Goal: Navigation & Orientation: Understand site structure

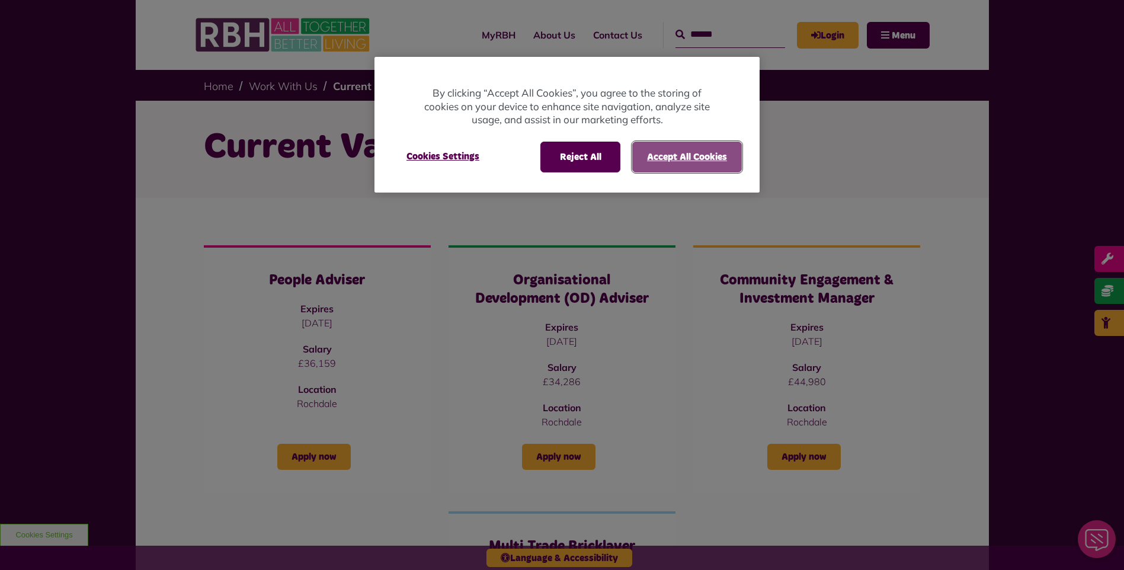
click at [668, 162] on button "Accept All Cookies" at bounding box center [687, 157] width 110 height 31
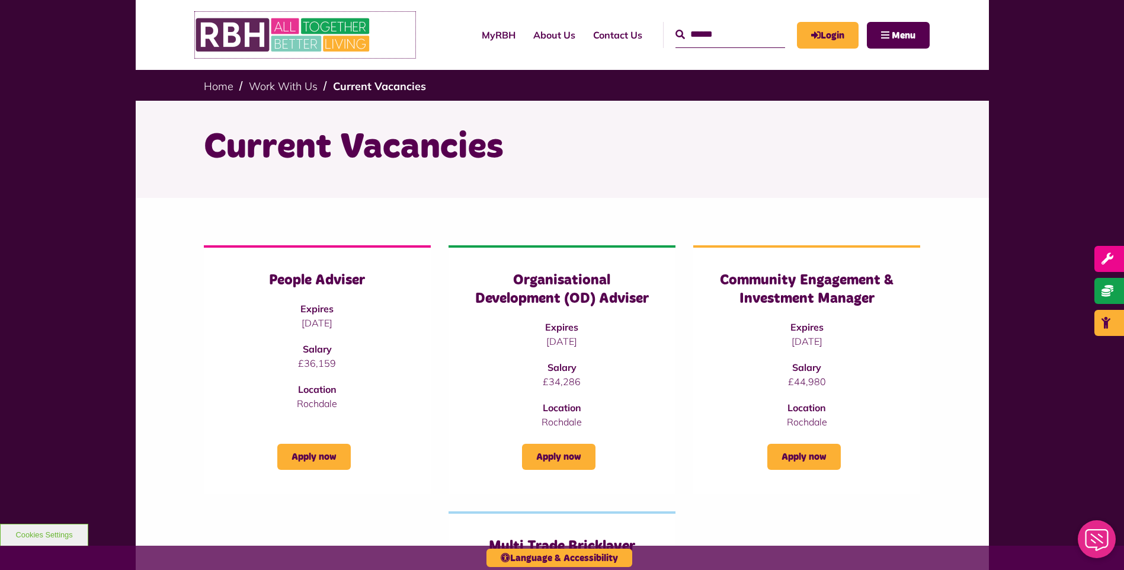
click at [324, 56] on img at bounding box center [284, 35] width 178 height 46
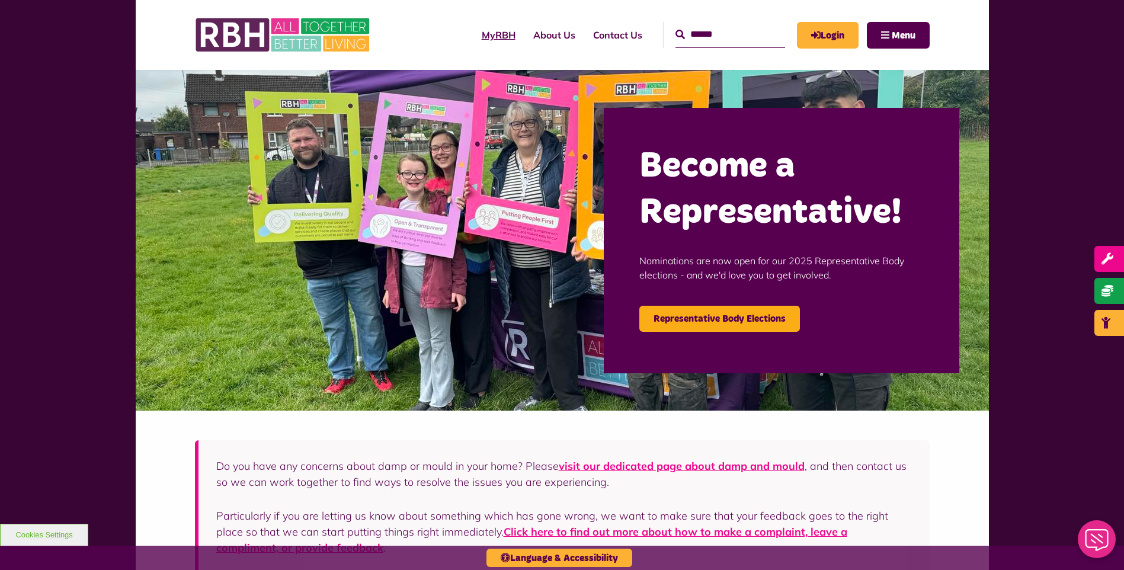
click at [475, 33] on link "MyRBH" at bounding box center [499, 35] width 52 height 32
click at [527, 36] on link "About Us" at bounding box center [554, 35] width 60 height 32
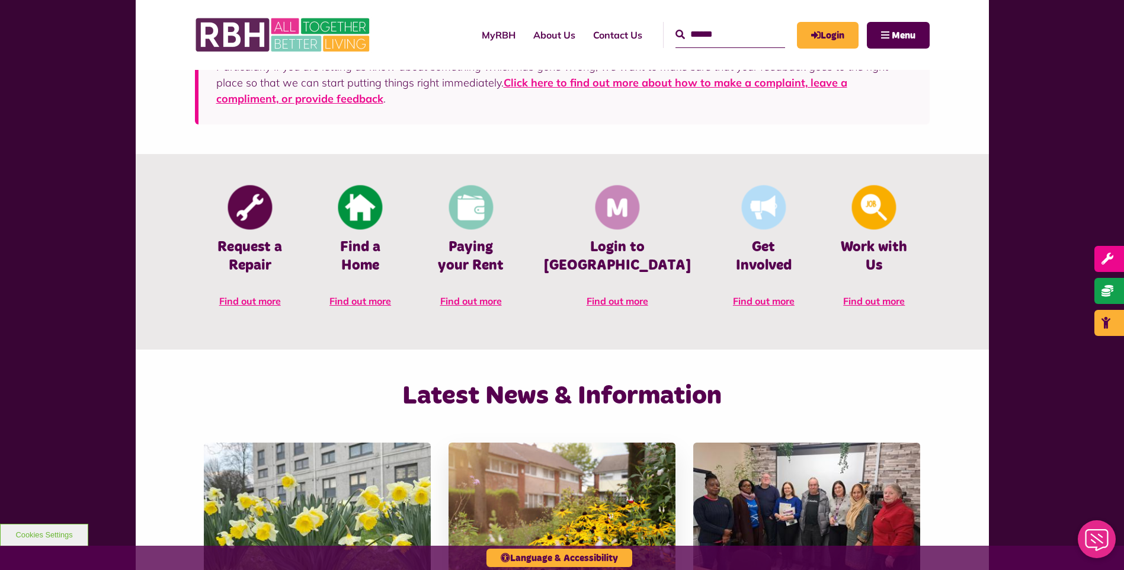
scroll to position [237, 0]
